Goal: Communication & Community: Answer question/provide support

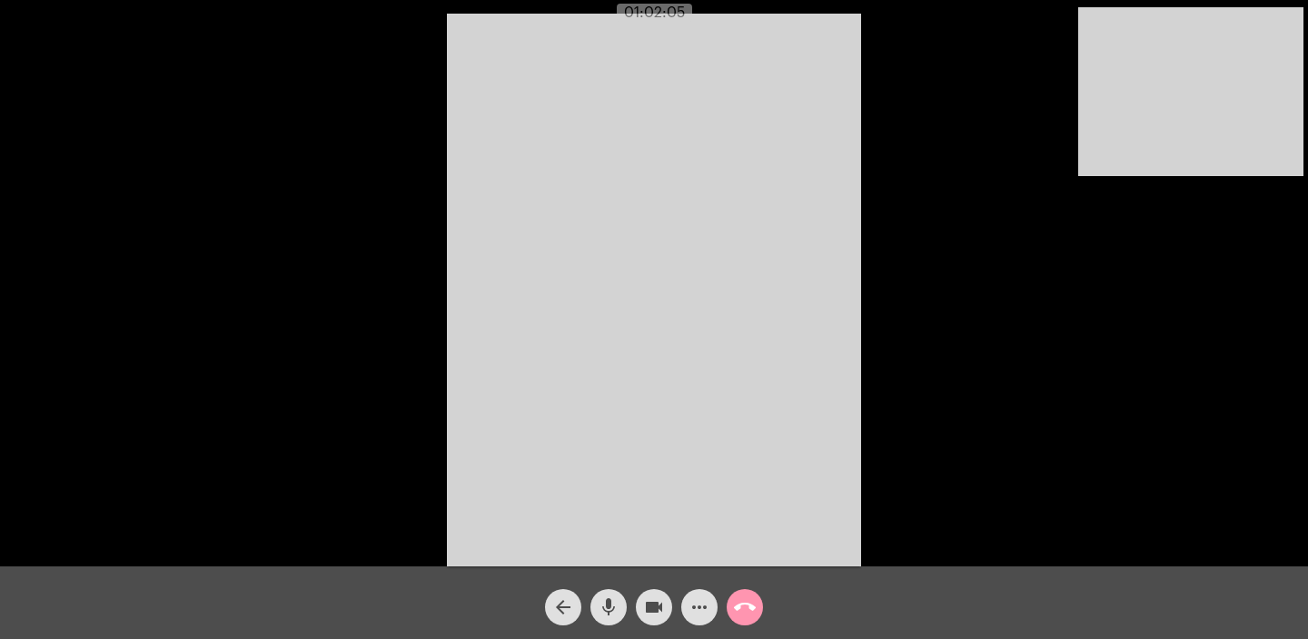
click at [745, 609] on mat-icon "call_end" at bounding box center [745, 608] width 22 height 22
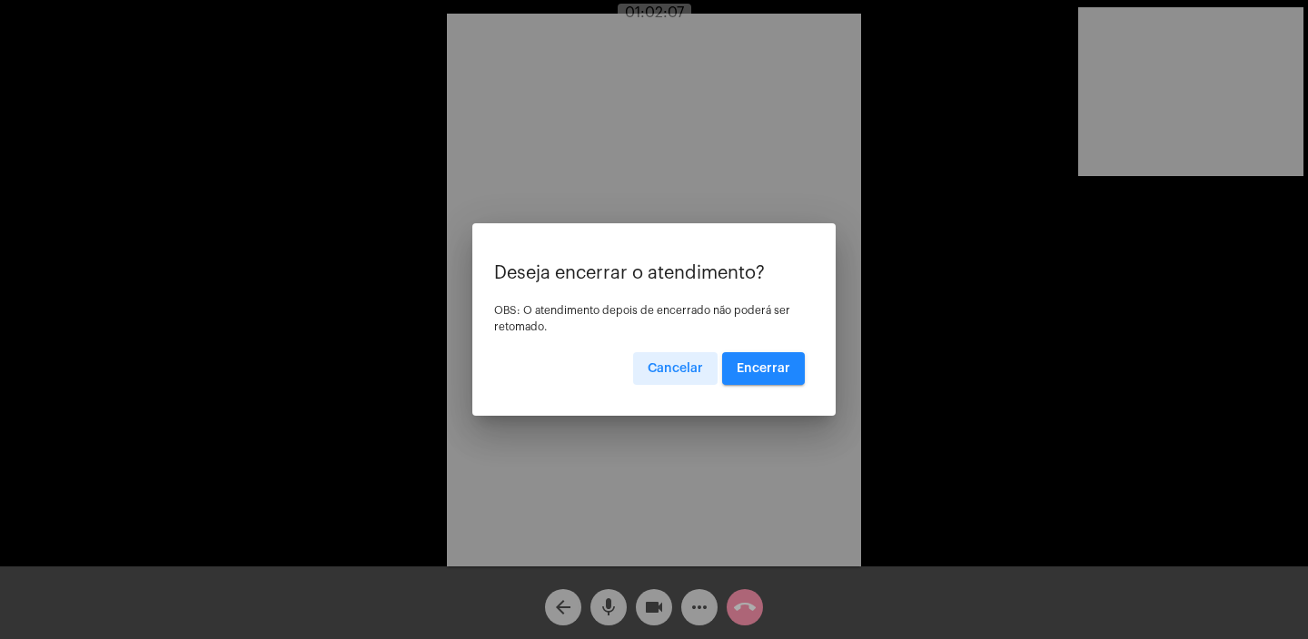
click at [777, 368] on span "Encerrar" at bounding box center [764, 368] width 54 height 13
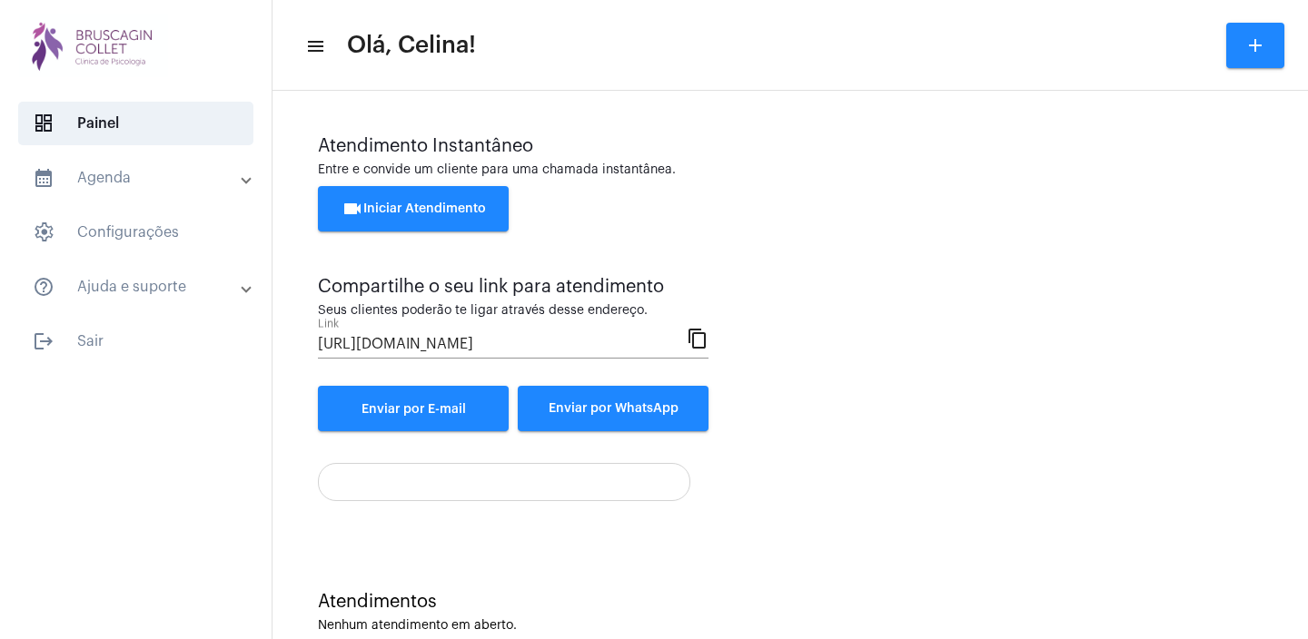
click at [429, 195] on button "videocam Iniciar Atendimento" at bounding box center [413, 208] width 191 height 45
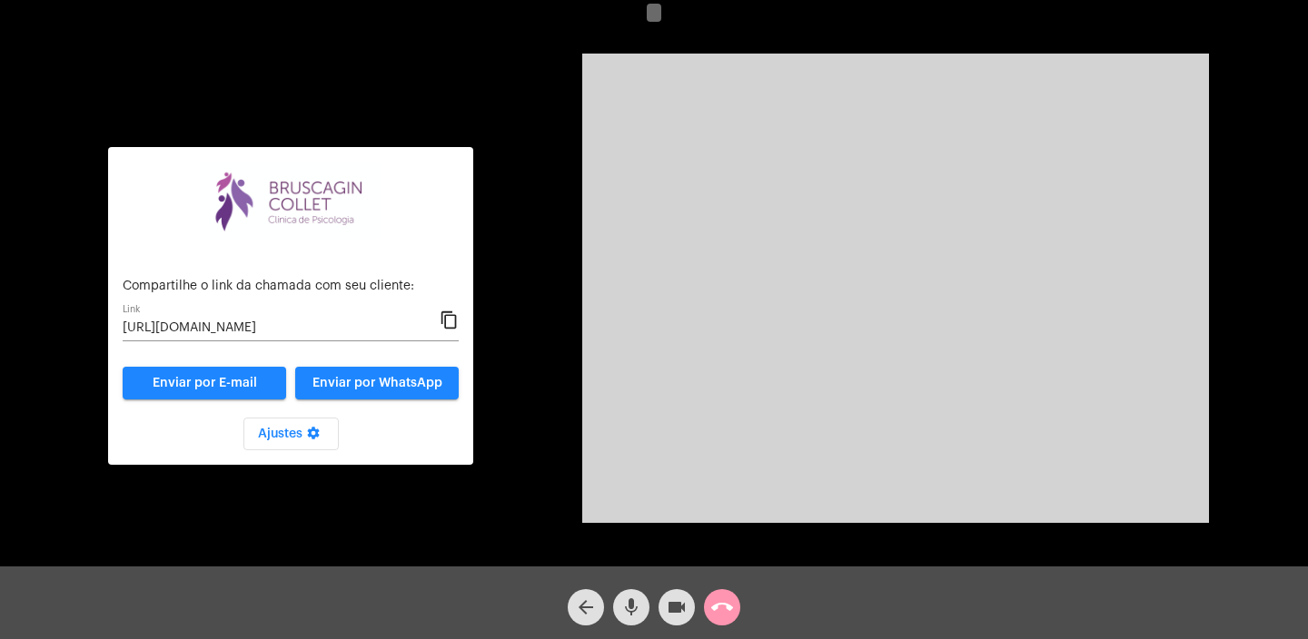
click at [449, 322] on mat-icon "content_copy" at bounding box center [449, 321] width 19 height 22
